Goal: Communication & Community: Answer question/provide support

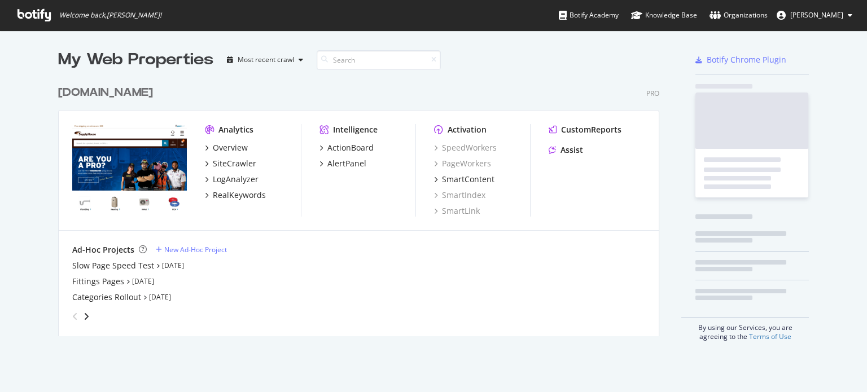
scroll to position [384, 855]
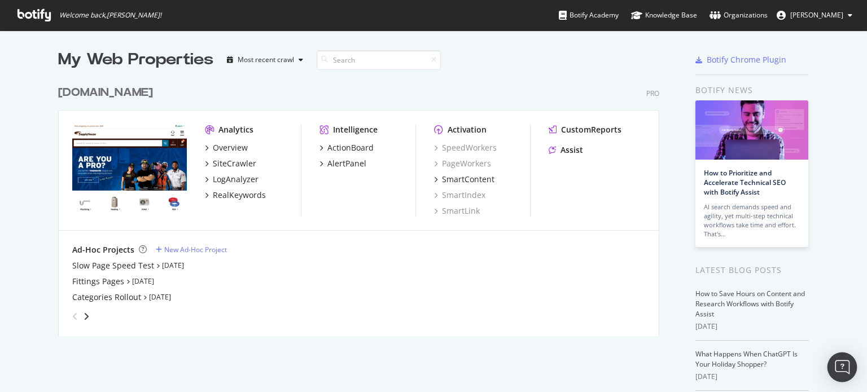
click at [835, 365] on div "Open Intercom Messenger" at bounding box center [842, 368] width 30 height 30
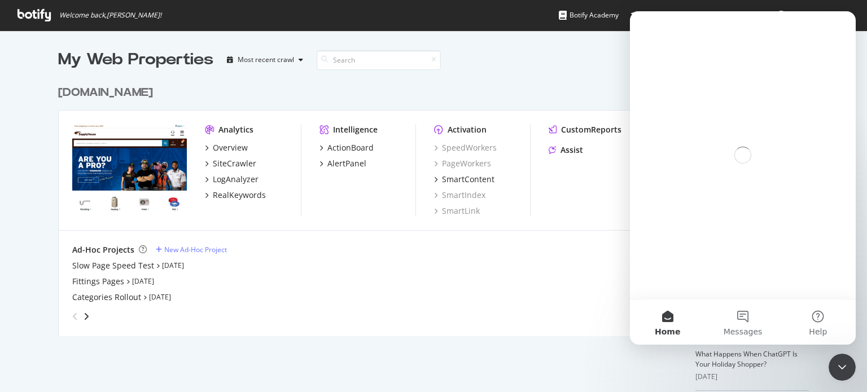
scroll to position [0, 0]
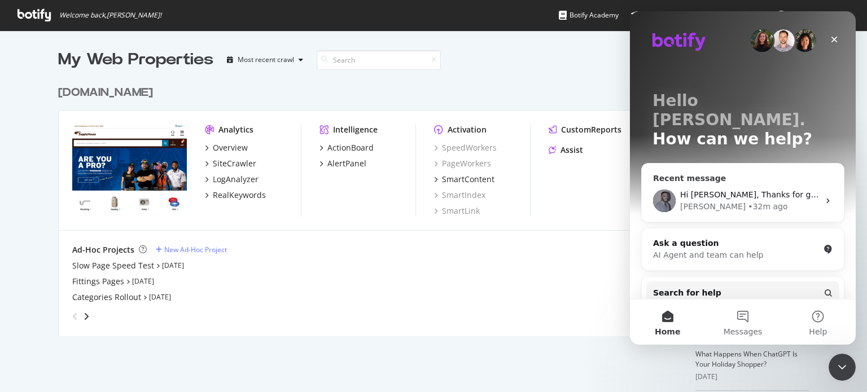
click at [750, 201] on div "[PERSON_NAME] • 32m ago" at bounding box center [749, 207] width 139 height 12
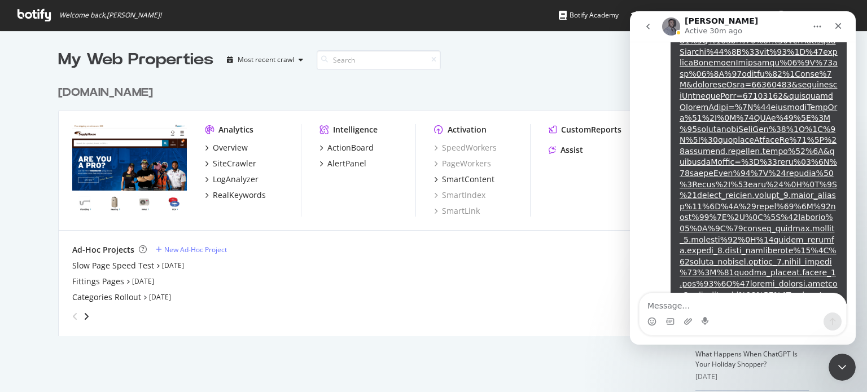
scroll to position [1935, 0]
click at [704, 302] on textarea "Message…" at bounding box center [742, 302] width 207 height 19
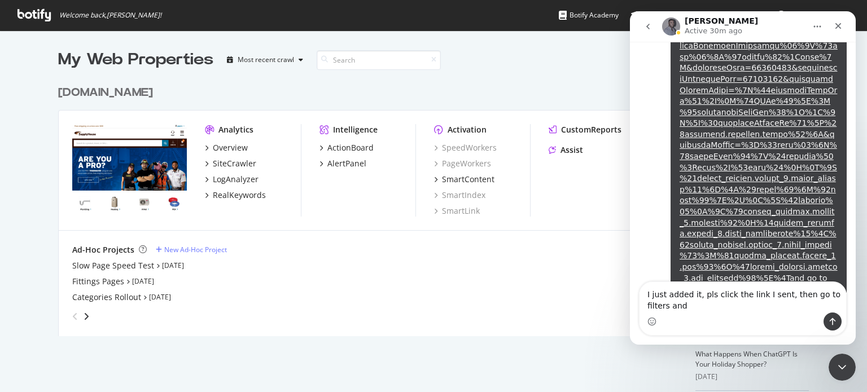
scroll to position [1947, 0]
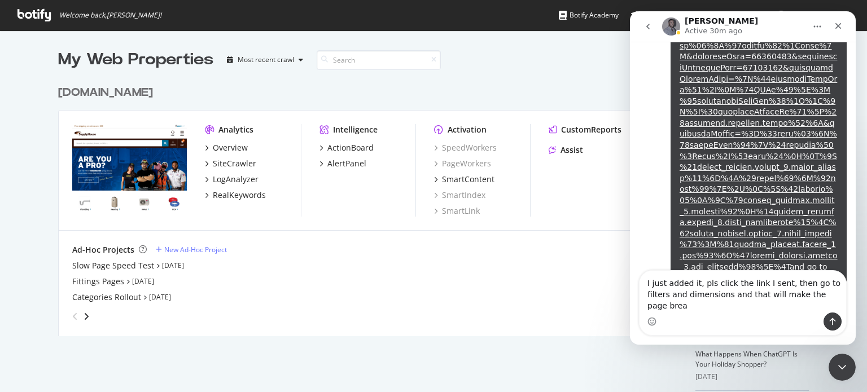
type textarea "I just added it, pls click the link I sent, then go to filters and dimensions a…"
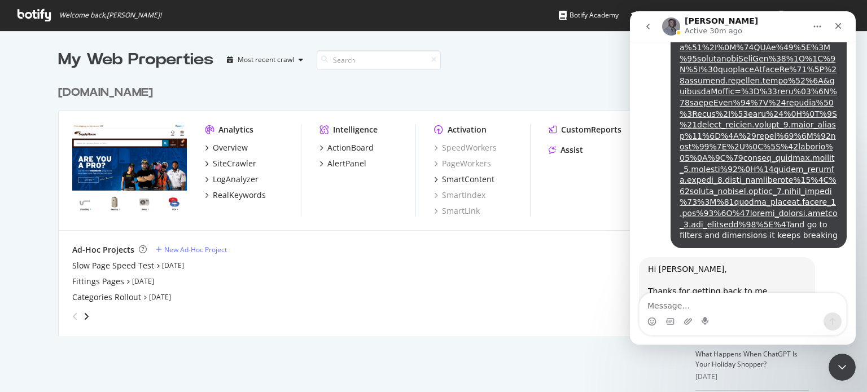
scroll to position [1991, 0]
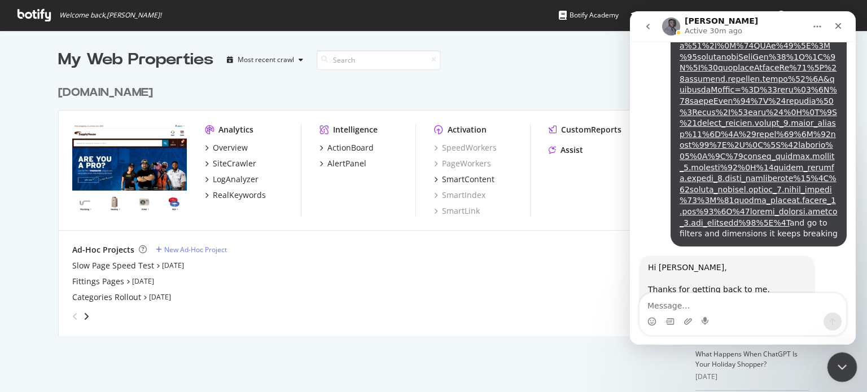
click at [843, 361] on icon "Close Intercom Messenger" at bounding box center [840, 366] width 14 height 14
